Goal: Task Accomplishment & Management: Manage account settings

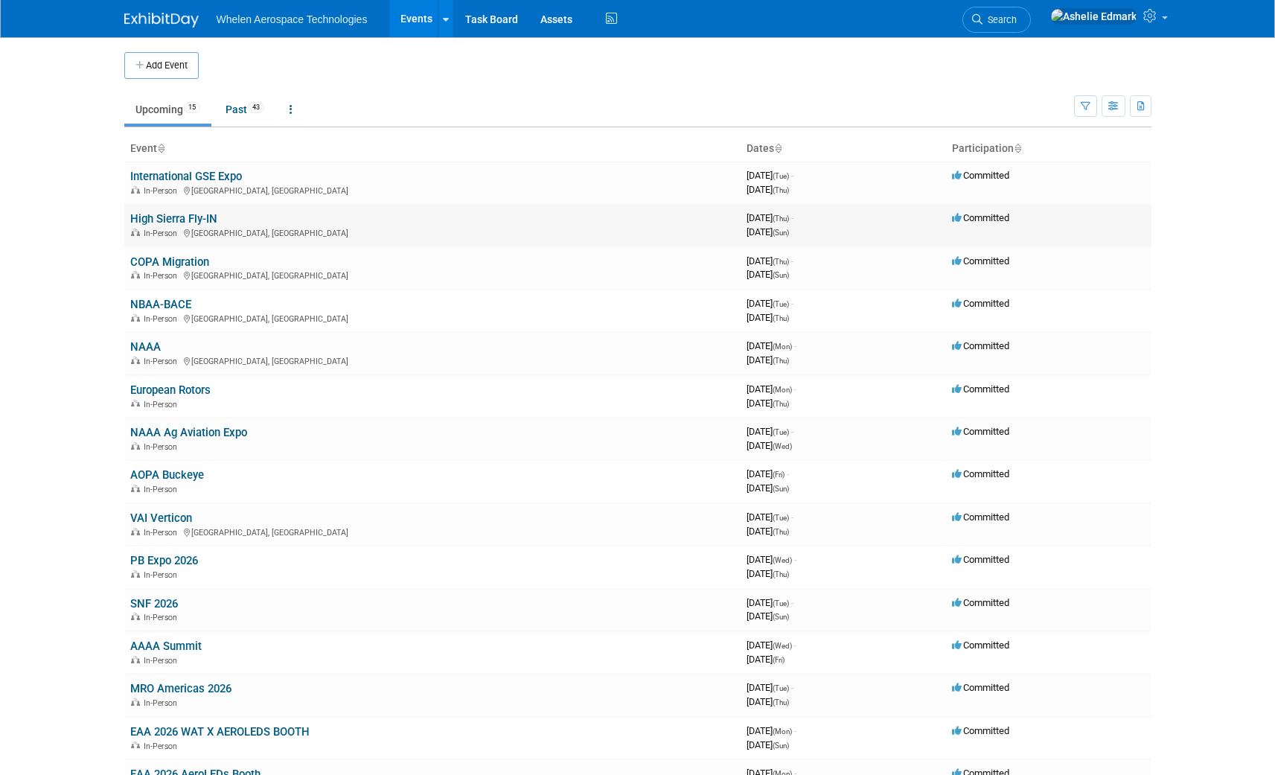
click at [173, 215] on link "High Sierra Fly-IN" at bounding box center [173, 218] width 87 height 13
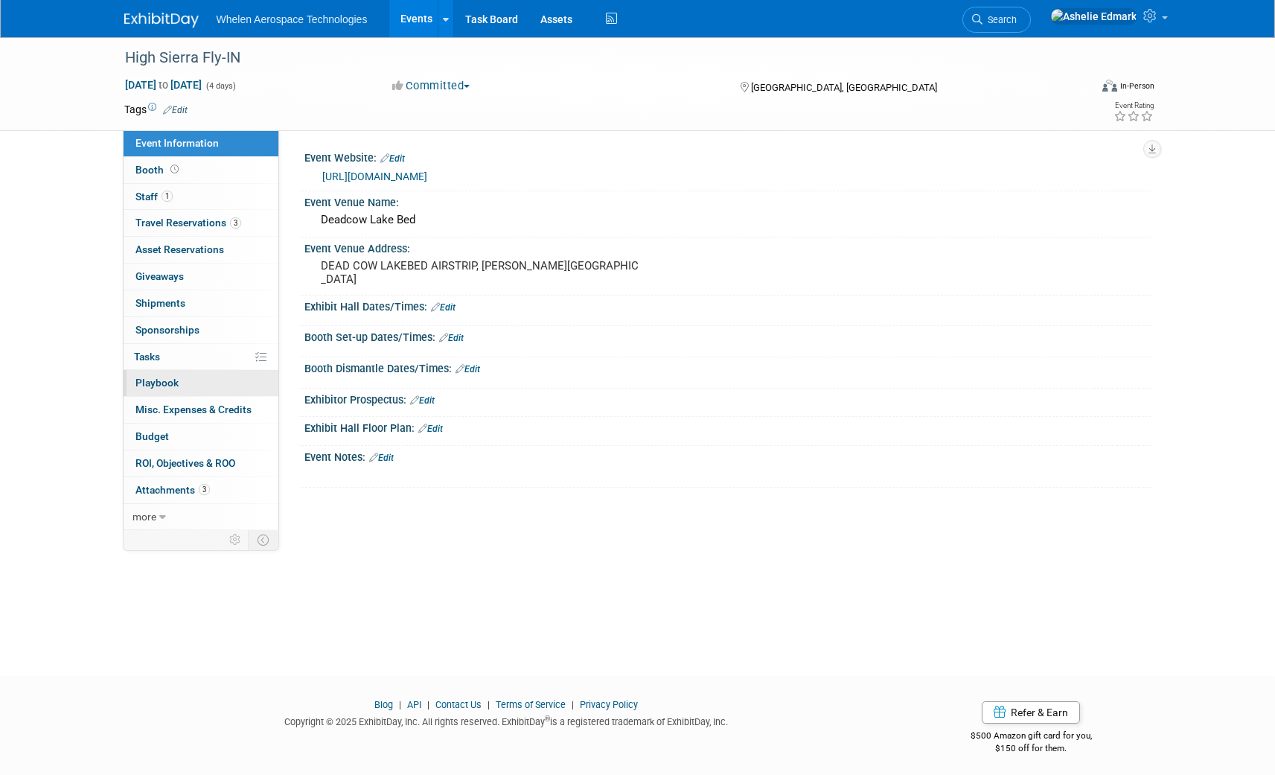
click at [177, 387] on link "0 Playbook 0" at bounding box center [201, 383] width 155 height 26
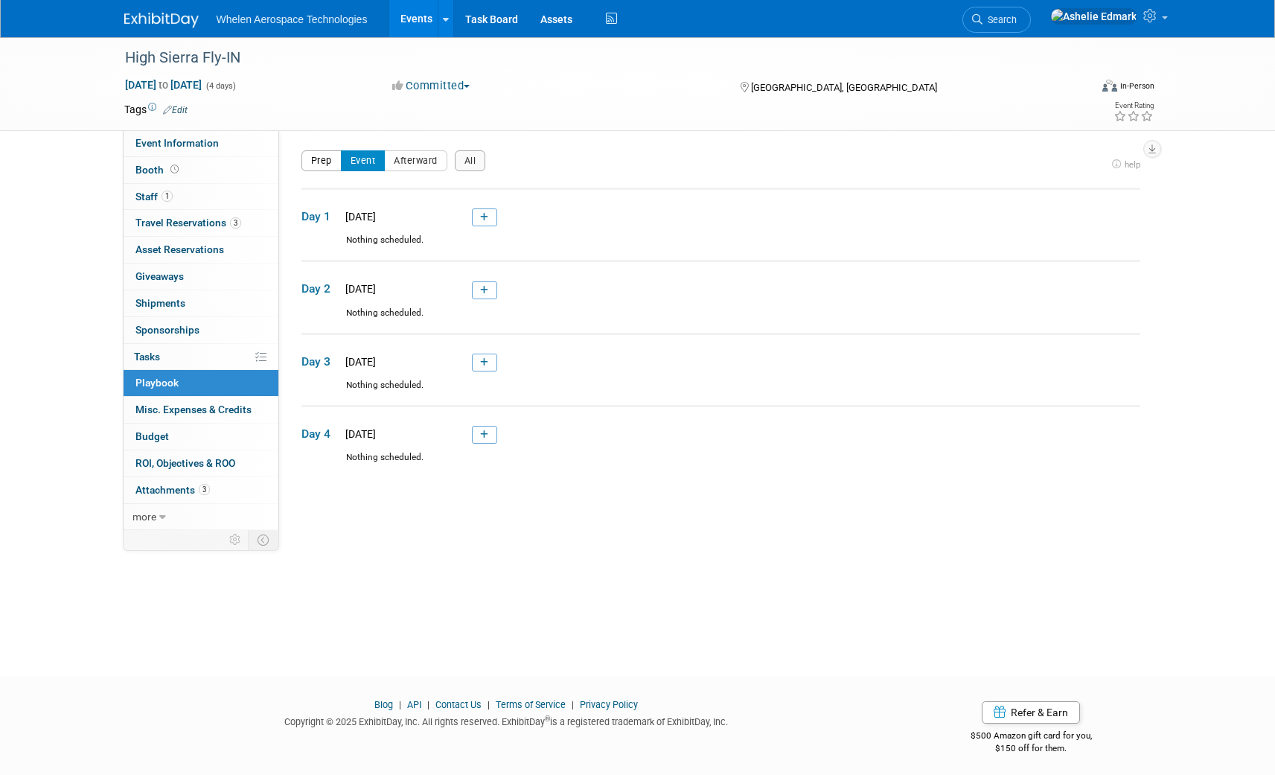
click at [324, 161] on button "Prep" at bounding box center [322, 160] width 40 height 21
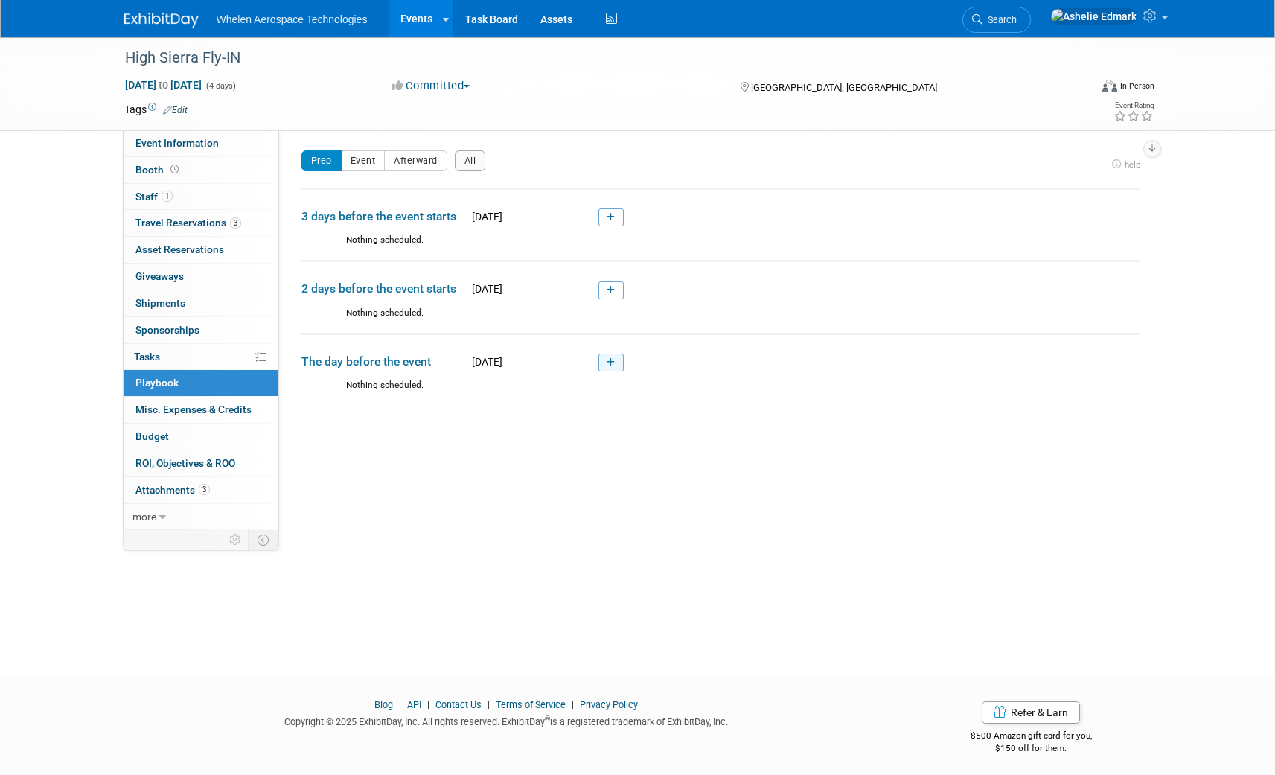
click at [597, 362] on span at bounding box center [607, 362] width 33 height 12
click at [615, 363] on link at bounding box center [611, 363] width 25 height 18
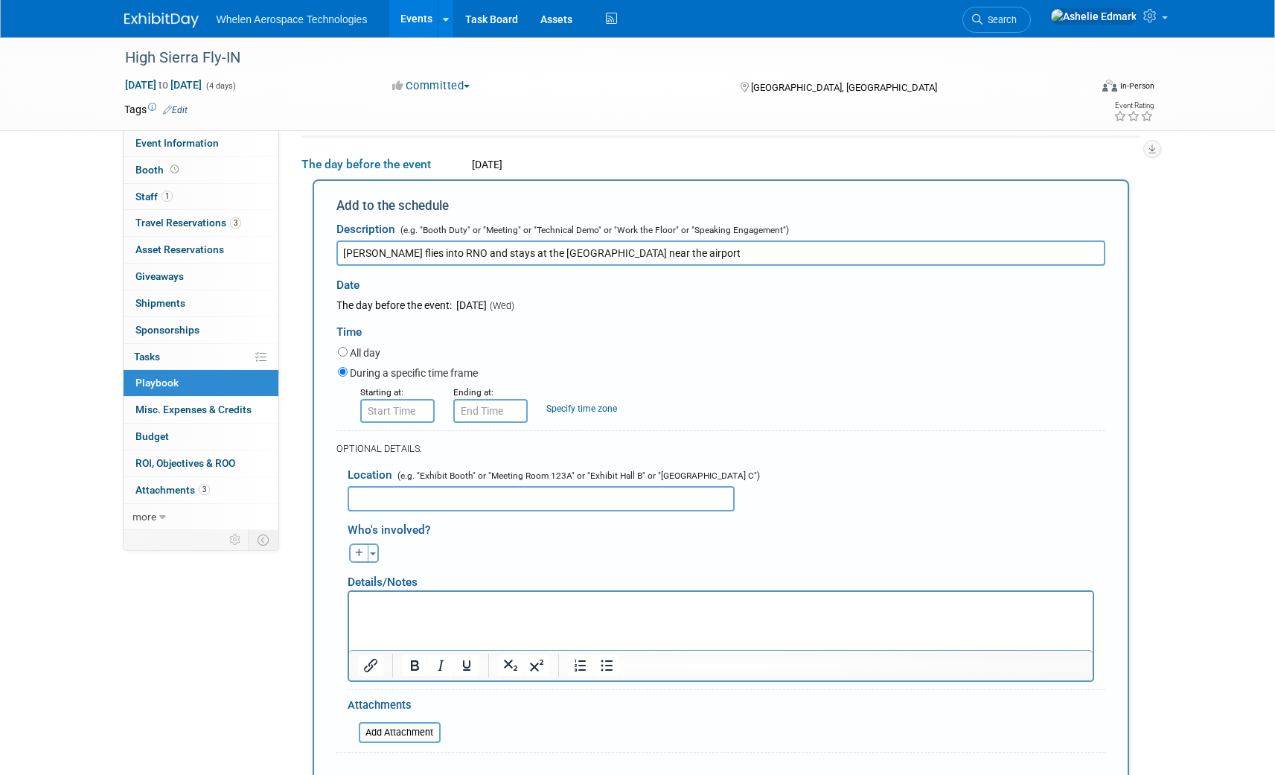
type input "Jeff flies into RNO and stays at the Mariott near the airport"
click at [343, 349] on input "All day" at bounding box center [343, 352] width 10 height 10
radio input "true"
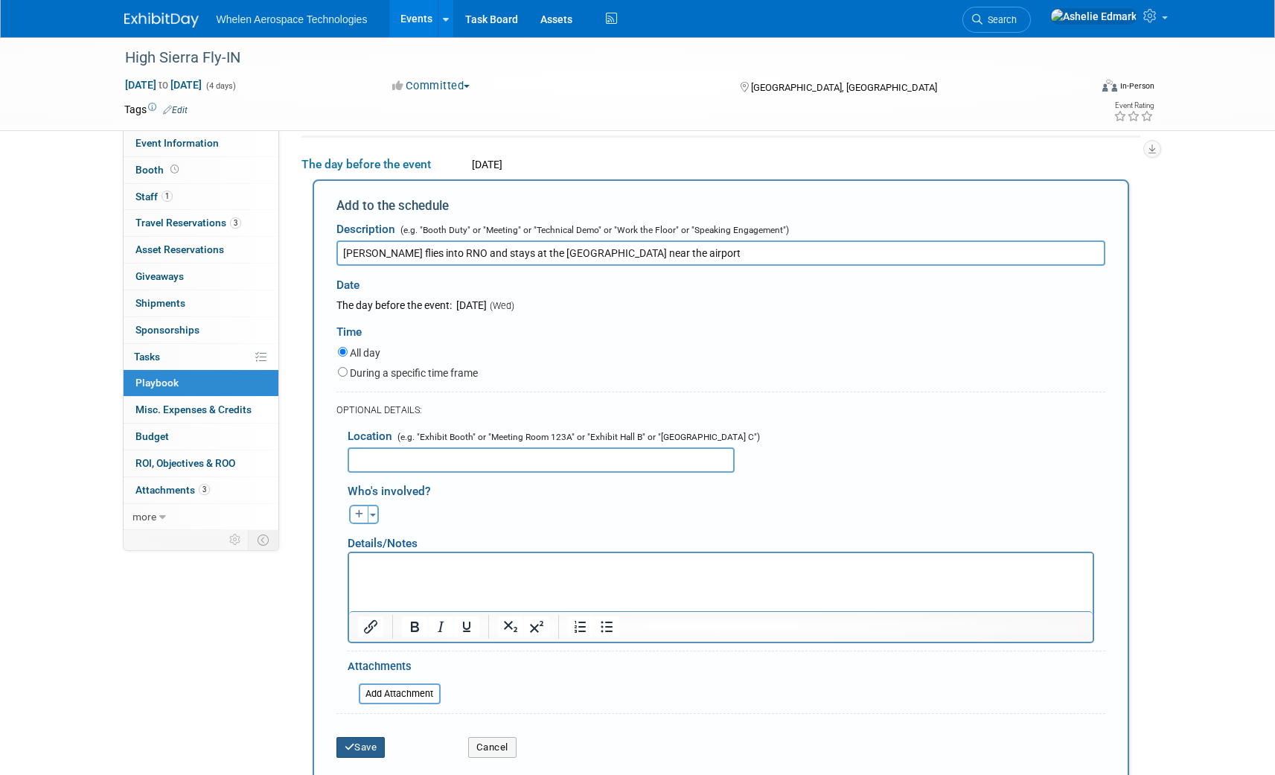
click at [367, 750] on button "Save" at bounding box center [361, 747] width 49 height 21
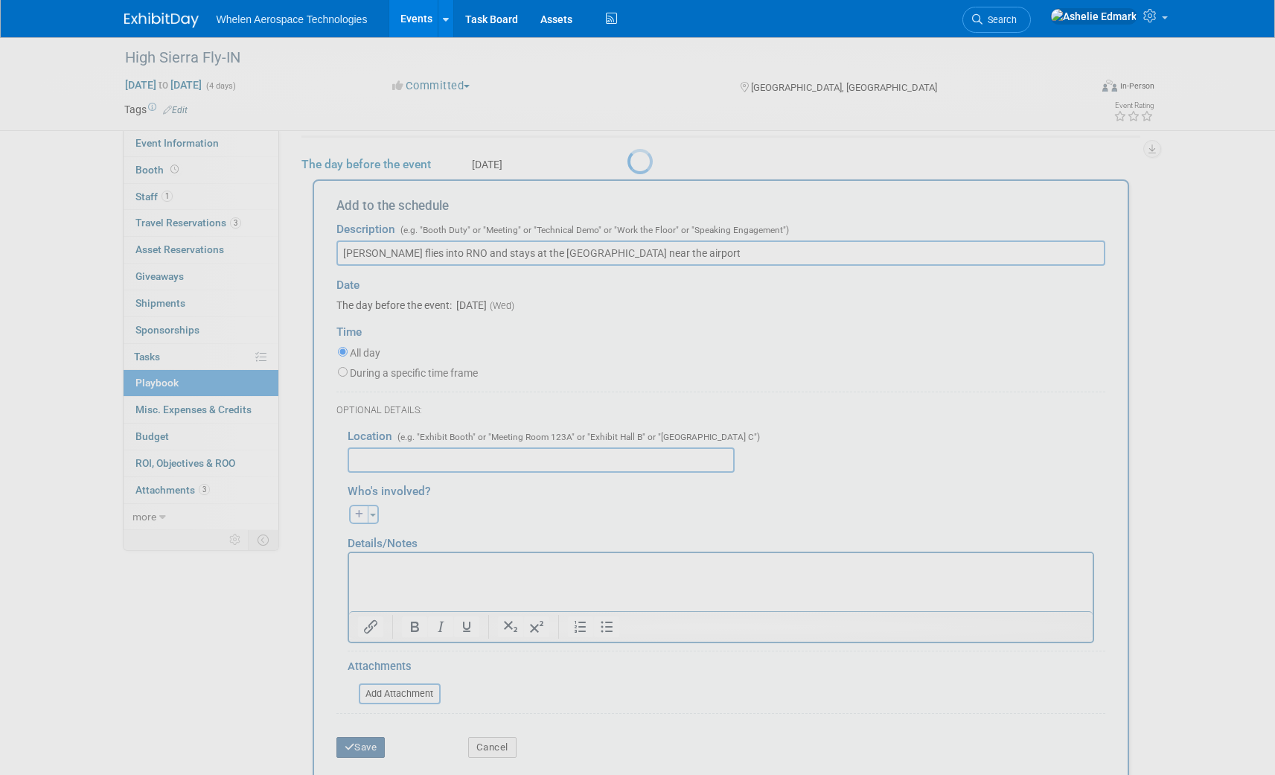
scroll to position [4, 0]
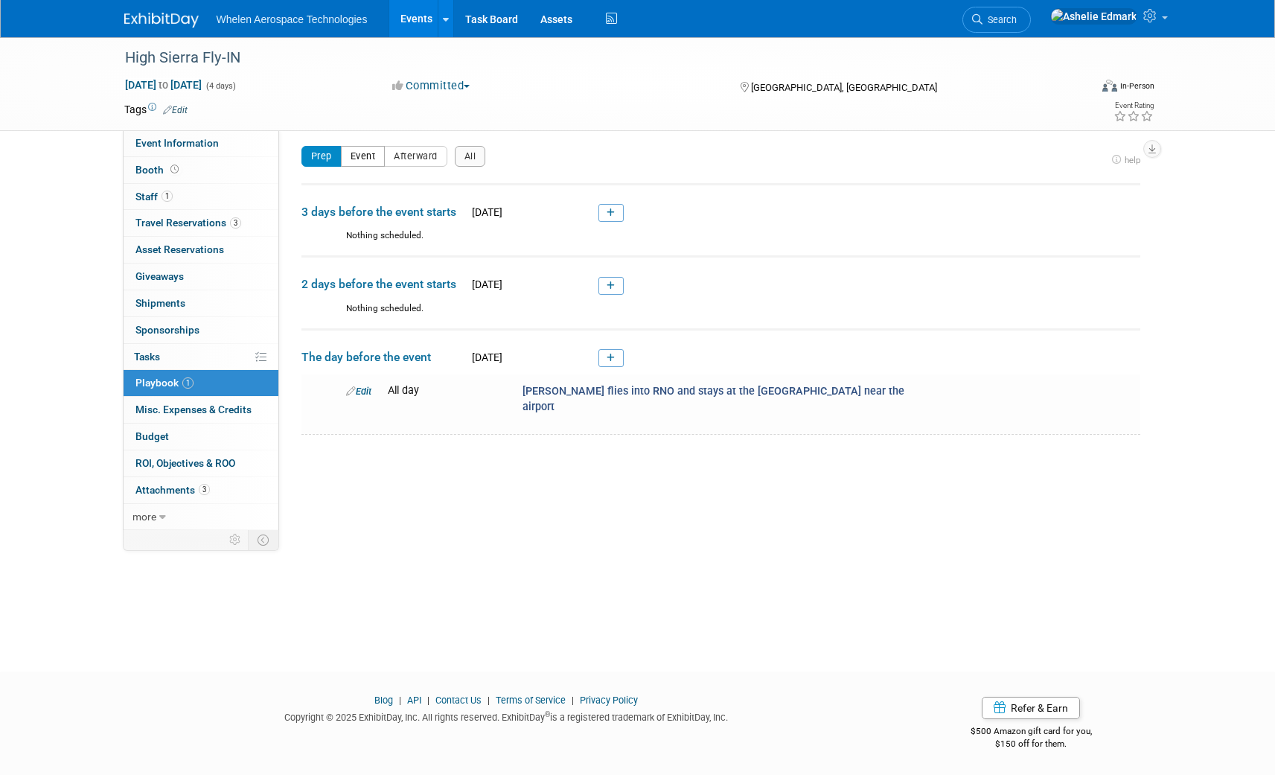
click at [361, 150] on button "Event" at bounding box center [363, 156] width 45 height 21
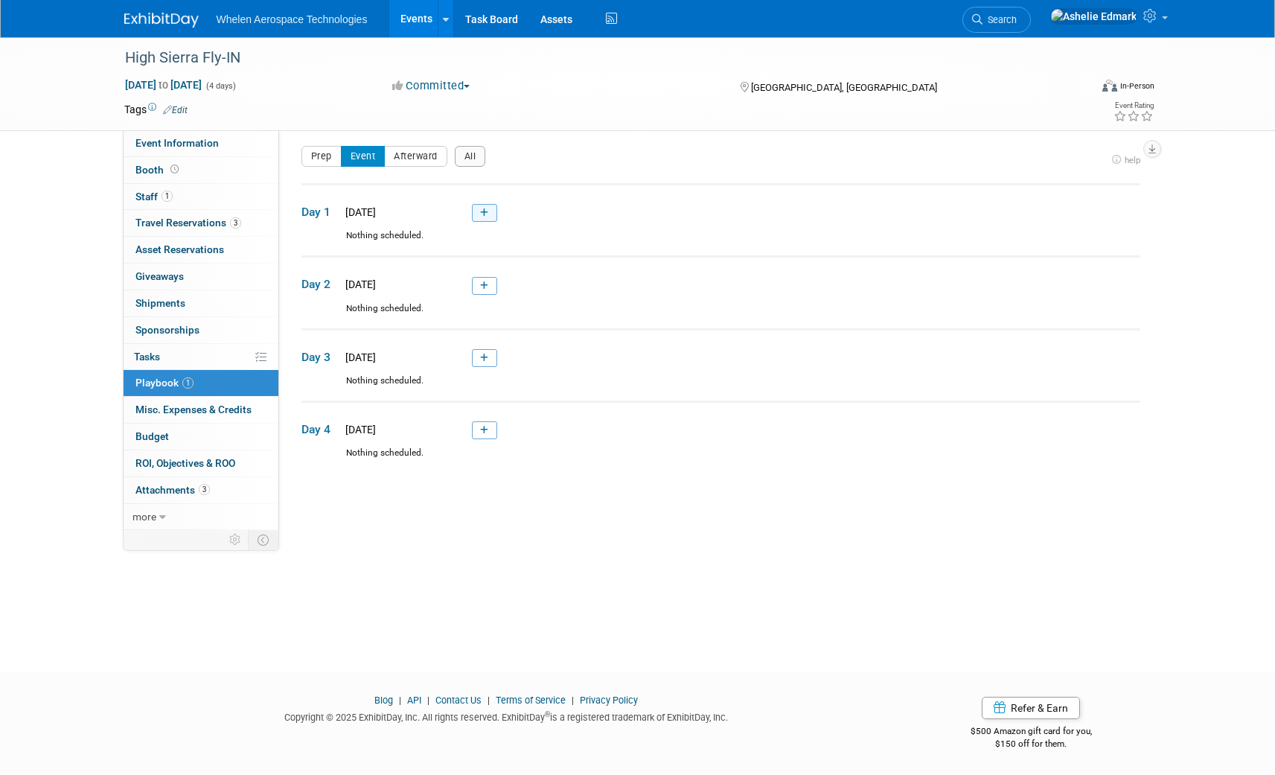
click at [484, 211] on icon at bounding box center [484, 212] width 8 height 9
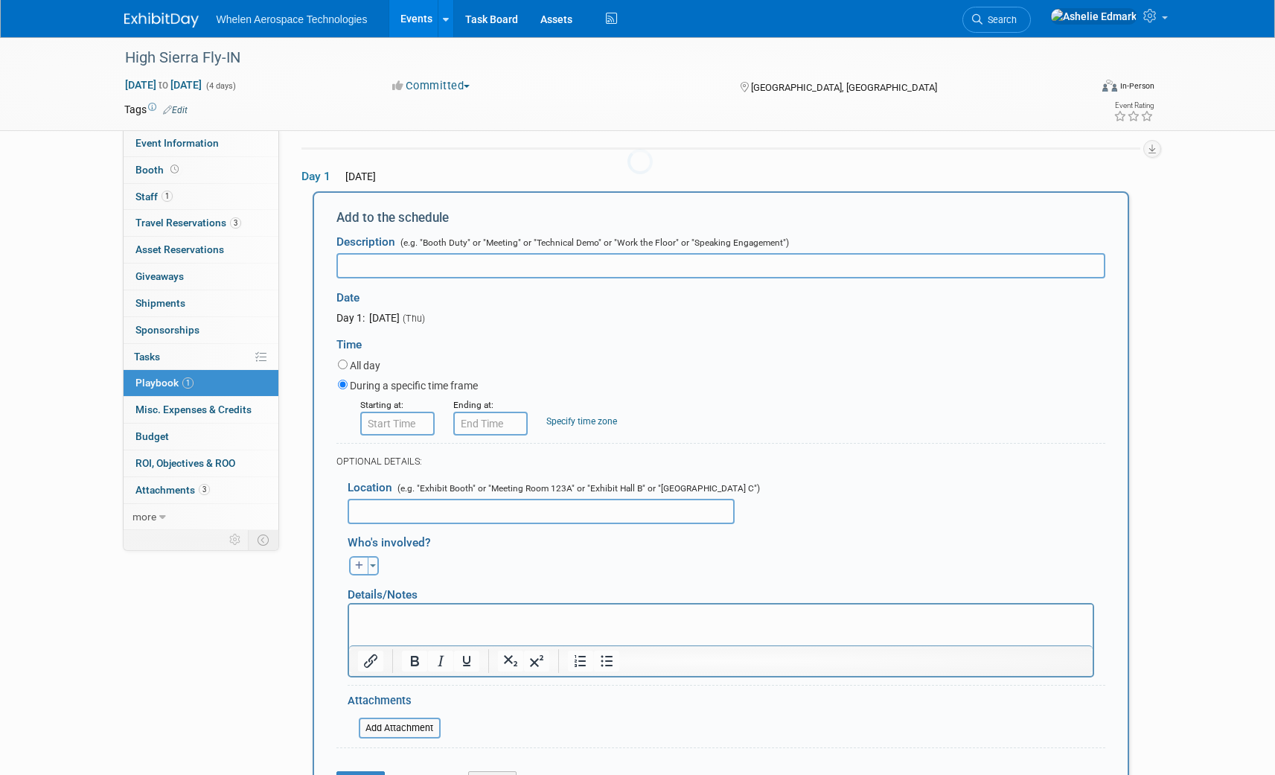
scroll to position [49, 0]
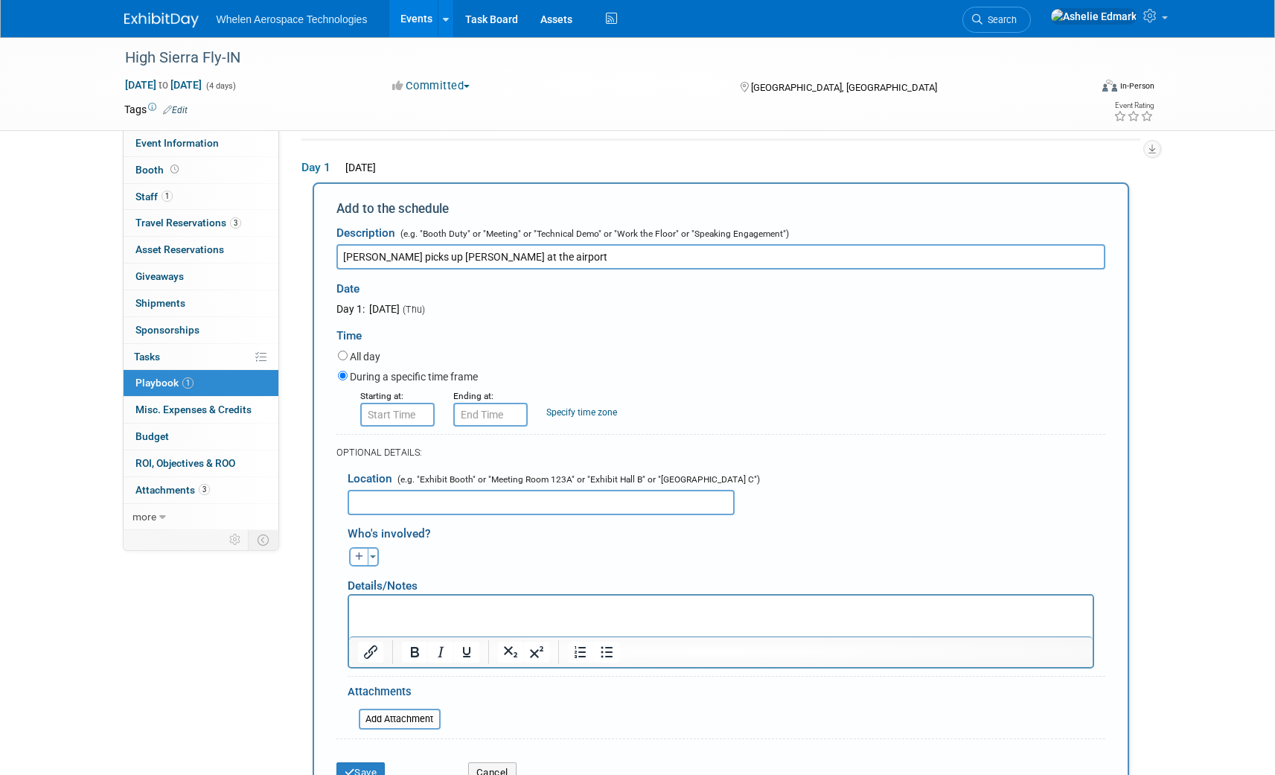
type input "Jeff picks up Matt Farrel at the airport"
click at [408, 419] on input "8:00 AM" at bounding box center [397, 415] width 74 height 24
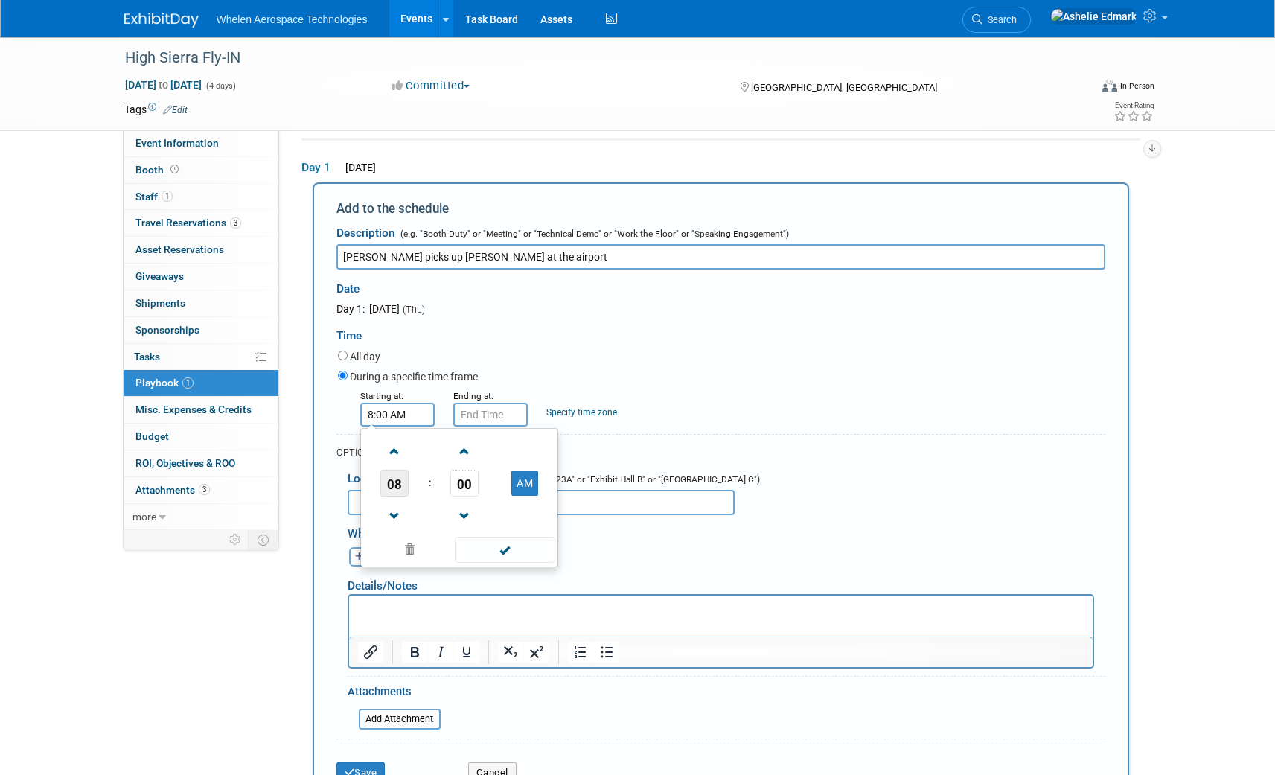
click at [397, 486] on span "08" at bounding box center [394, 483] width 28 height 27
click at [486, 531] on td "10" at bounding box center [483, 532] width 48 height 40
click at [468, 483] on span "00" at bounding box center [464, 483] width 28 height 27
click at [488, 488] on td "30" at bounding box center [483, 492] width 48 height 40
type input "10:30 AM"
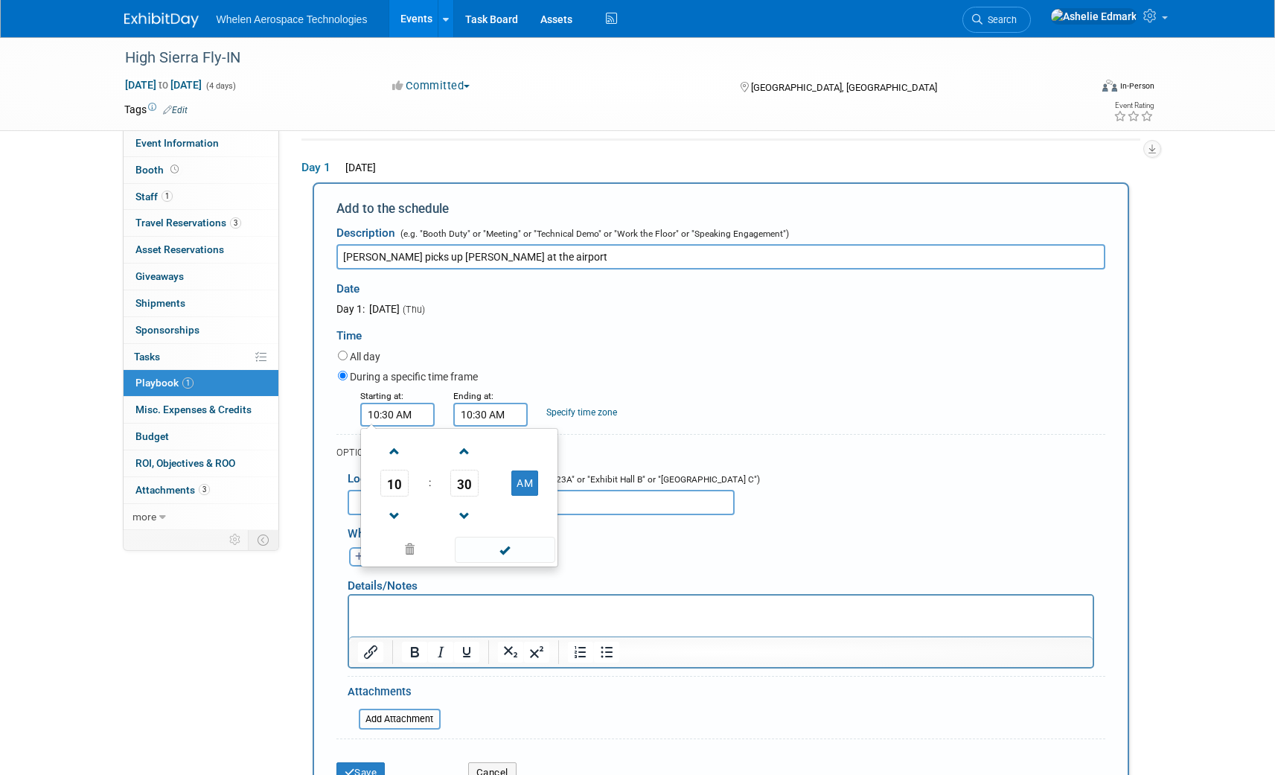
click at [488, 408] on input "10:30 AM" at bounding box center [490, 415] width 74 height 24
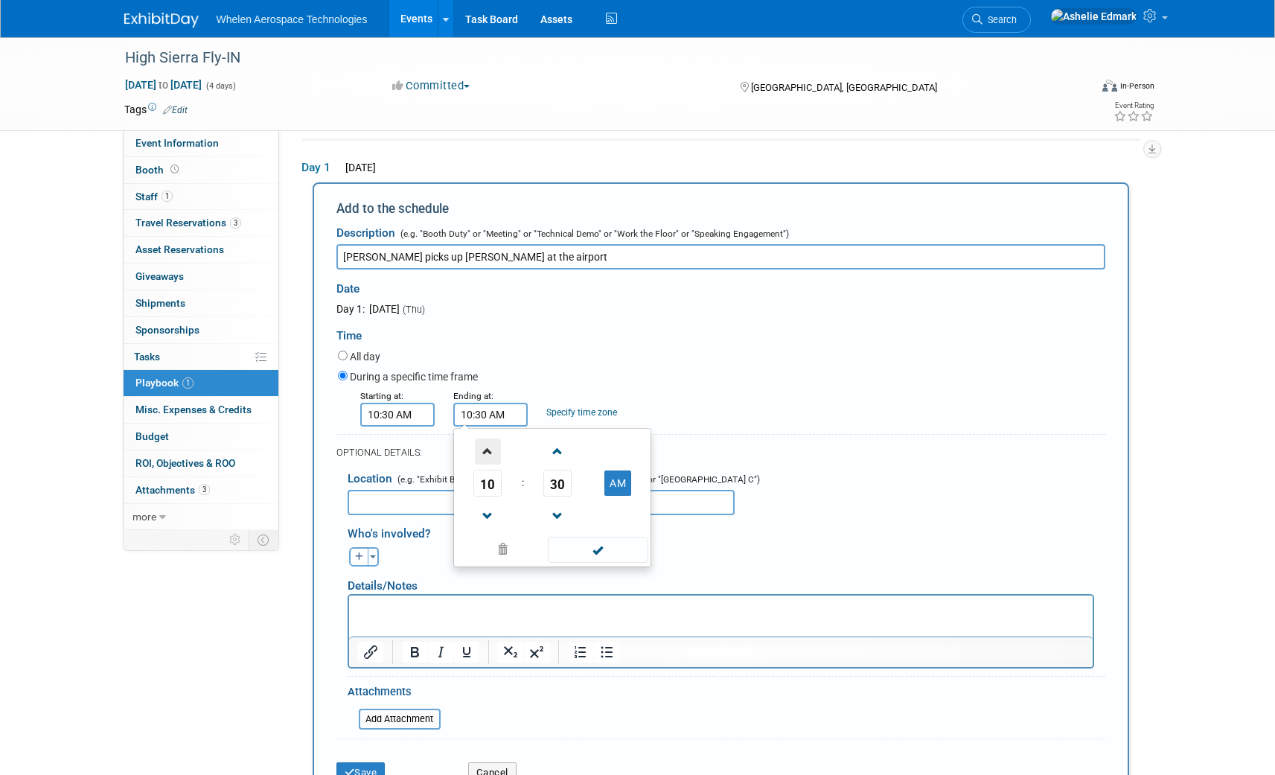
click at [491, 455] on span at bounding box center [488, 452] width 26 height 26
click at [565, 484] on span "30" at bounding box center [558, 483] width 28 height 27
click at [484, 459] on td "00" at bounding box center [481, 452] width 48 height 40
type input "11:00 AM"
click at [609, 545] on span at bounding box center [598, 550] width 101 height 26
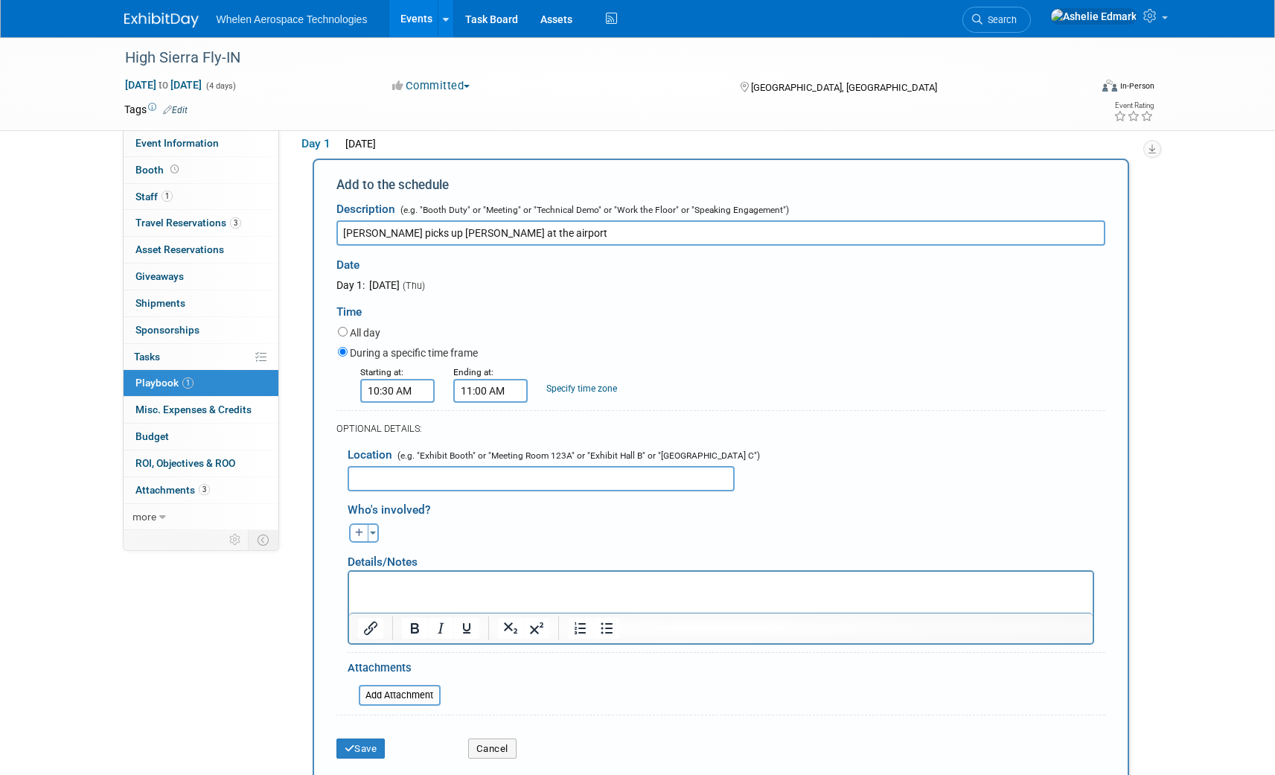
scroll to position [171, 0]
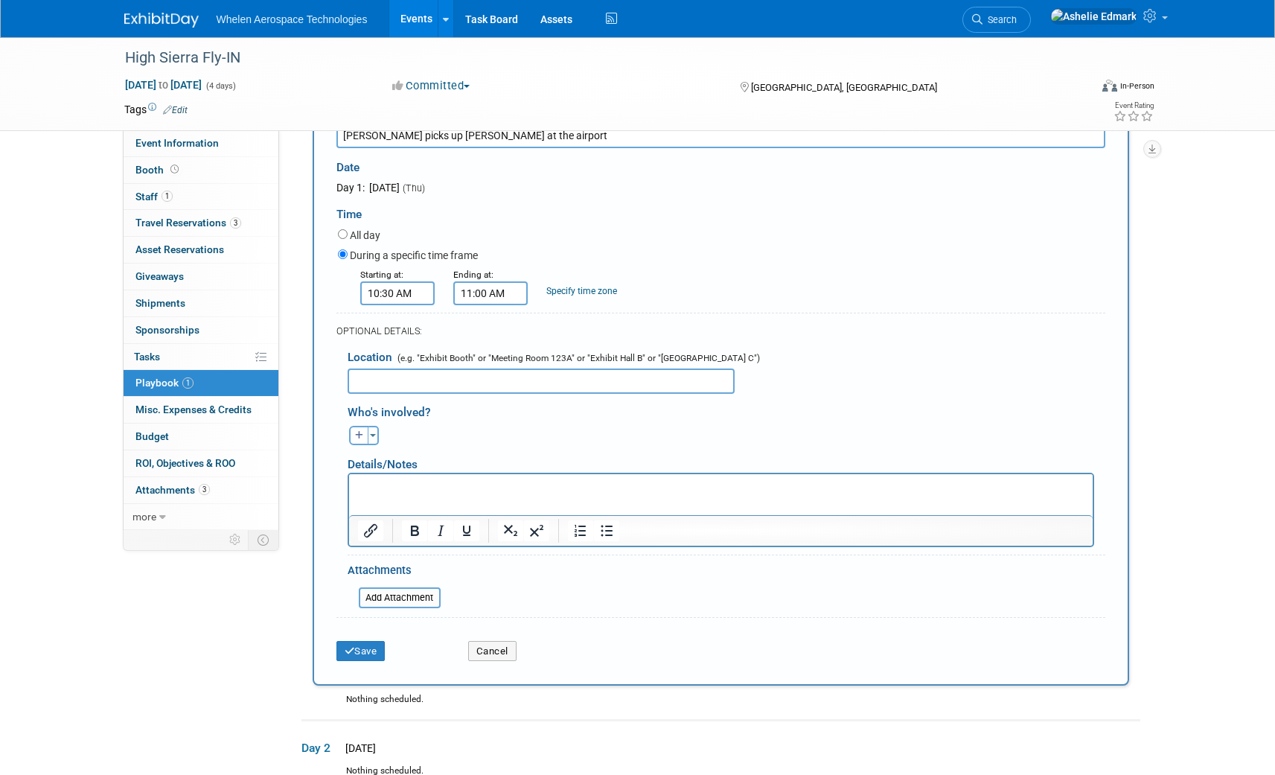
click at [425, 383] on input "text" at bounding box center [541, 381] width 387 height 25
type input "RNO"
click at [357, 654] on button "Save" at bounding box center [361, 651] width 49 height 21
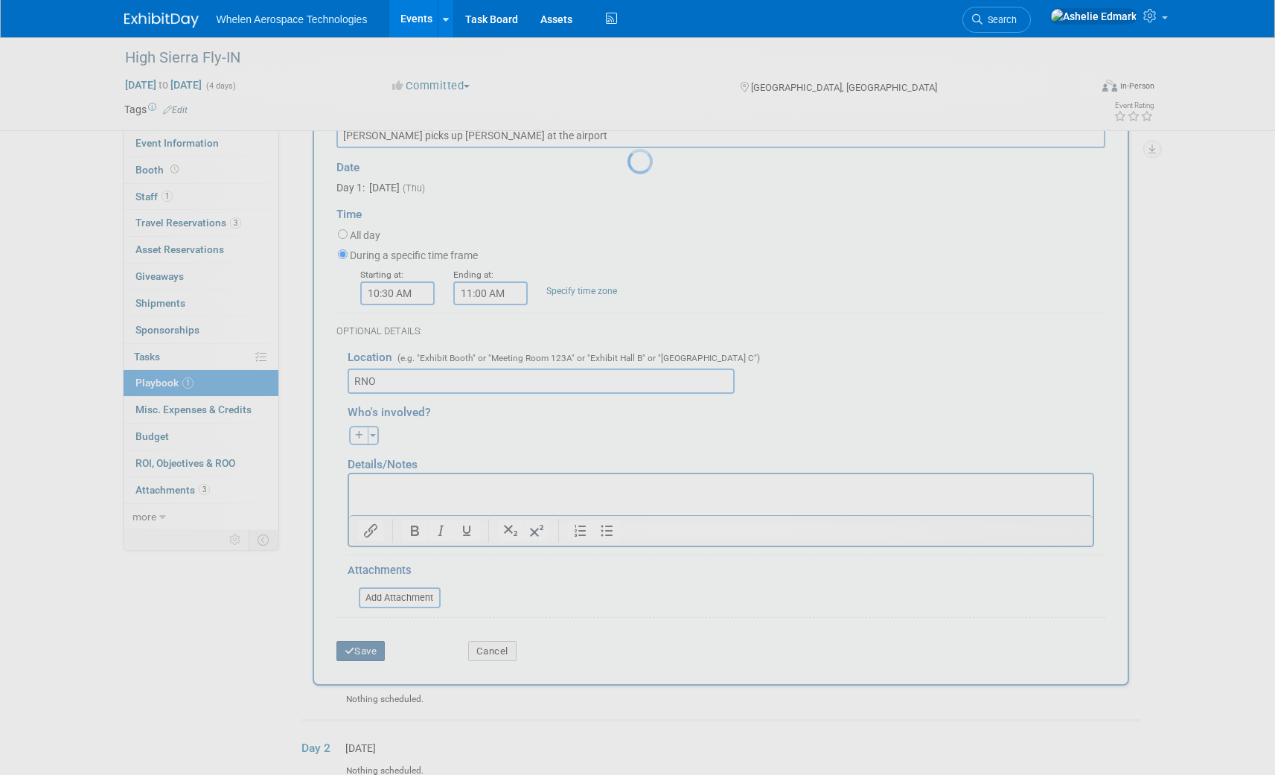
scroll to position [4, 0]
